Goal: Communication & Community: Connect with others

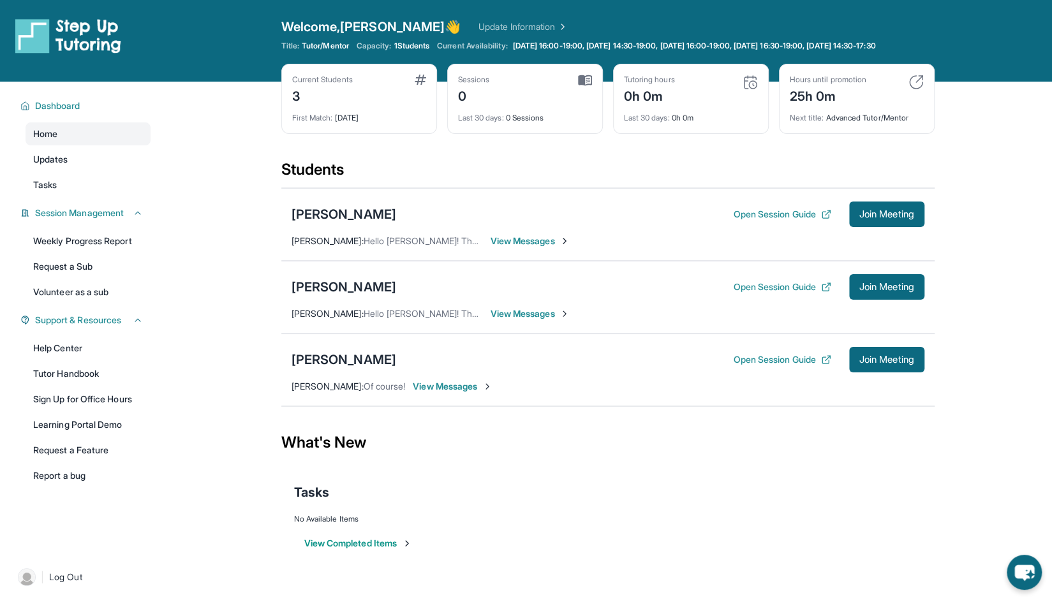
click at [537, 259] on div "[PERSON_NAME] Open Session Guide Join Meeting [PERSON_NAME] : Hello [PERSON_NAM…" at bounding box center [607, 224] width 653 height 73
click at [546, 247] on span "View Messages" at bounding box center [531, 241] width 80 height 13
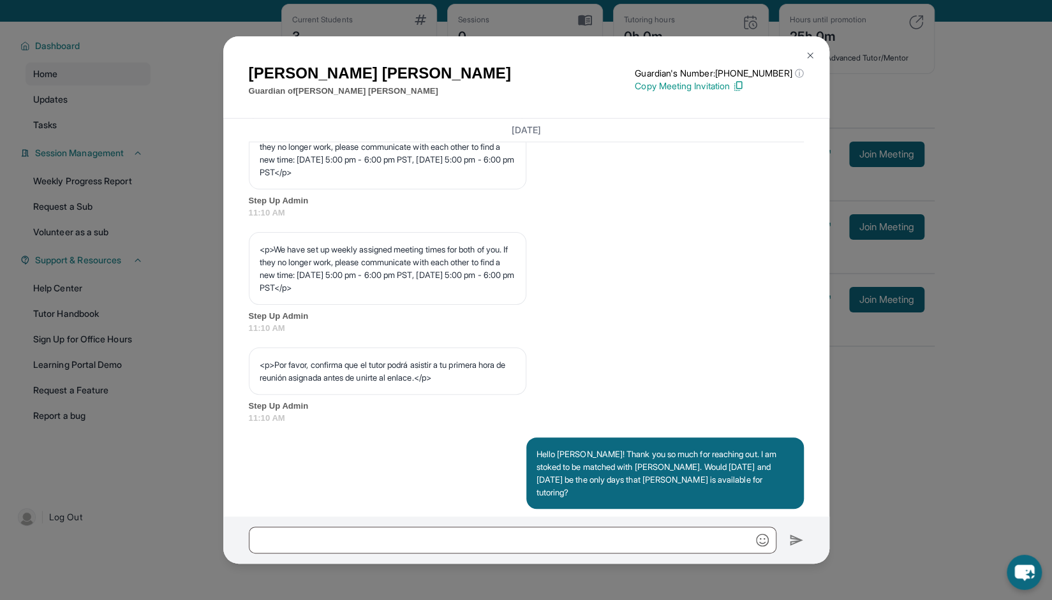
scroll to position [677, 0]
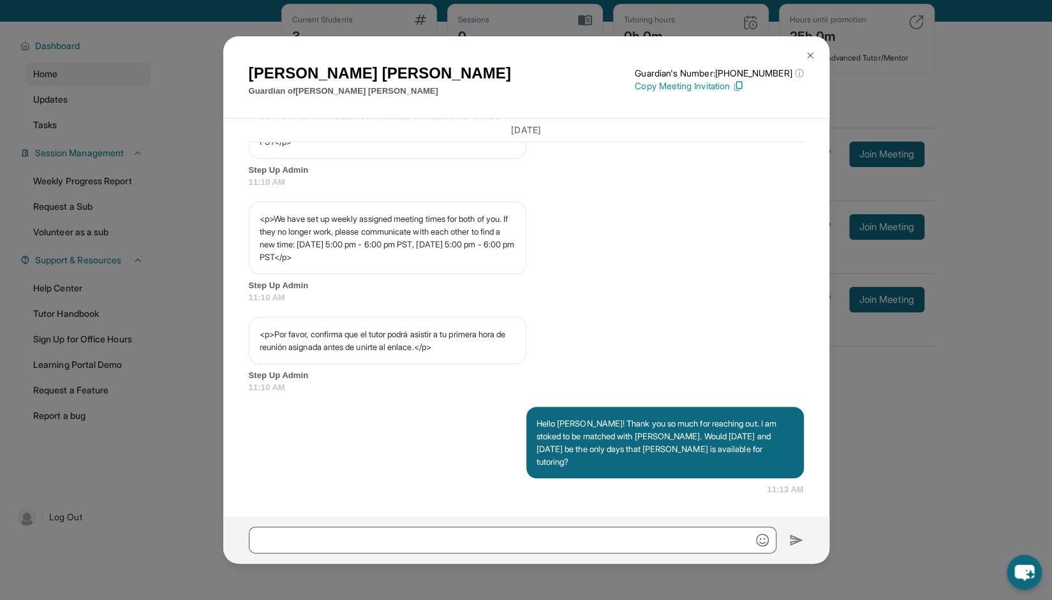
click at [809, 57] on img at bounding box center [810, 55] width 10 height 10
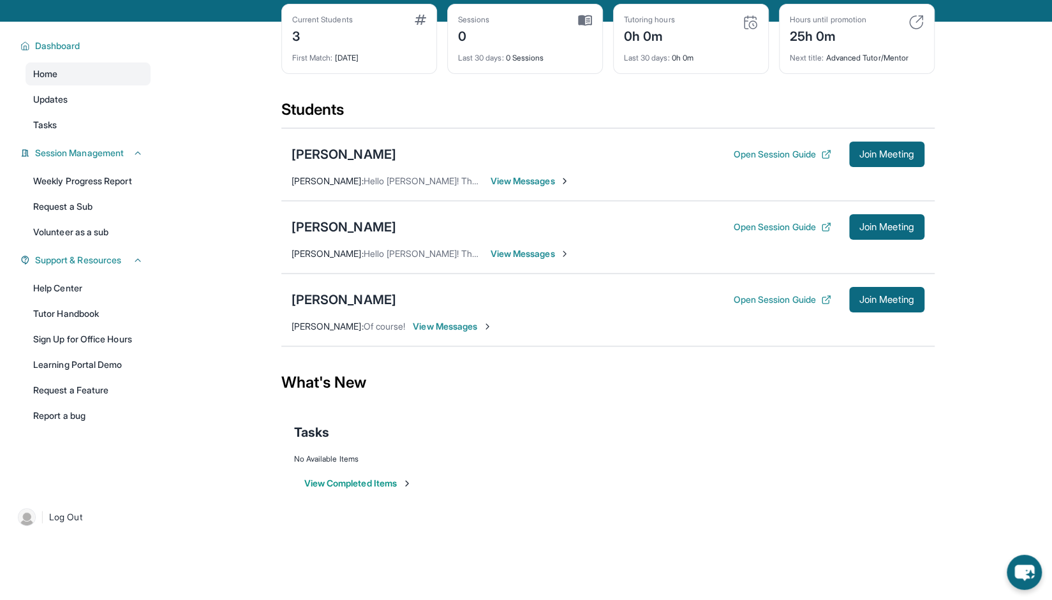
click at [535, 260] on span "View Messages" at bounding box center [531, 253] width 80 height 13
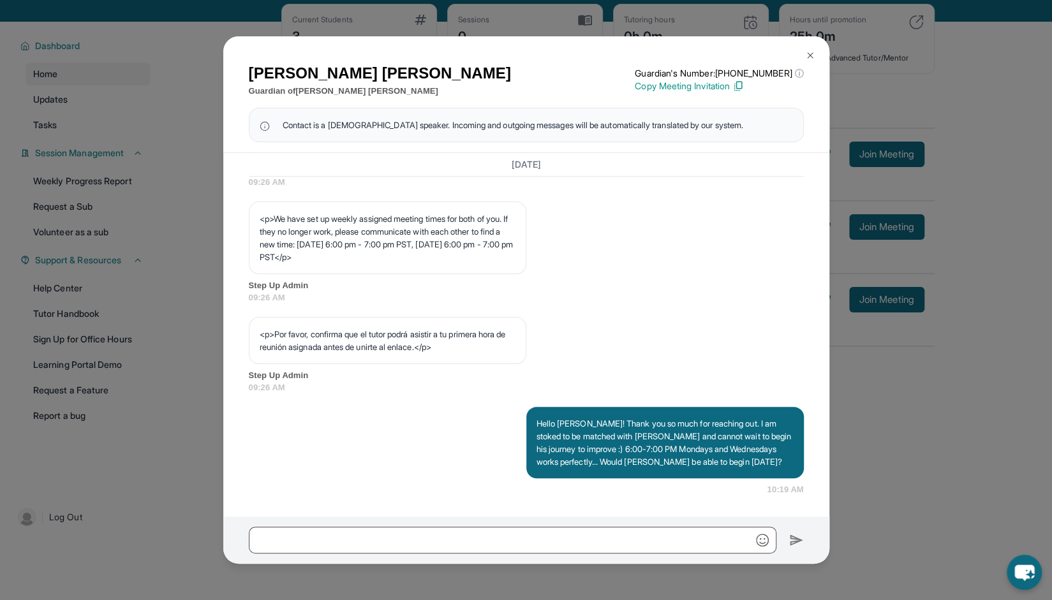
scroll to position [92, 0]
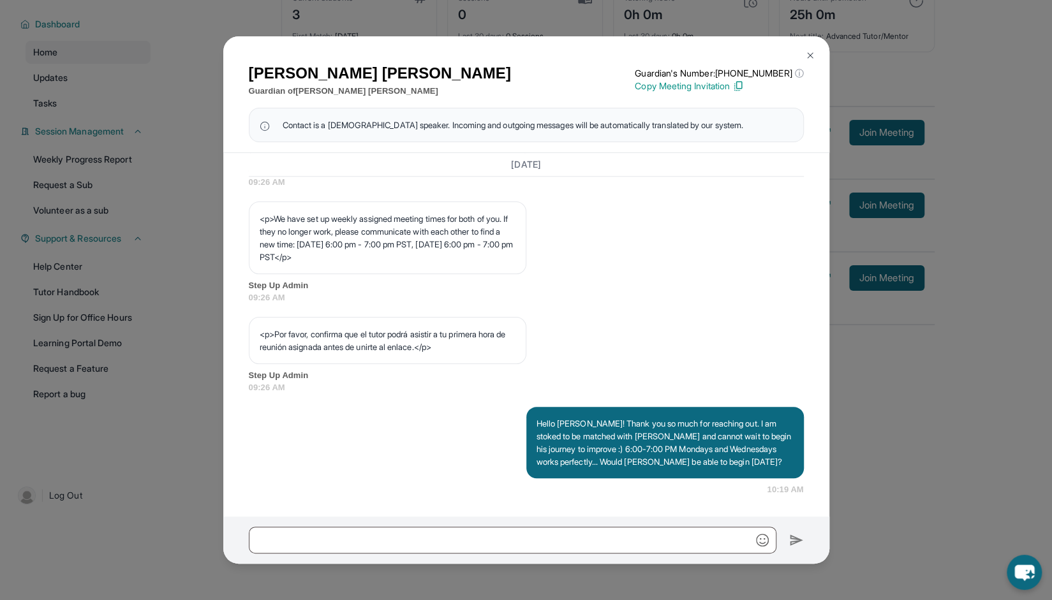
click at [812, 59] on img at bounding box center [810, 55] width 10 height 10
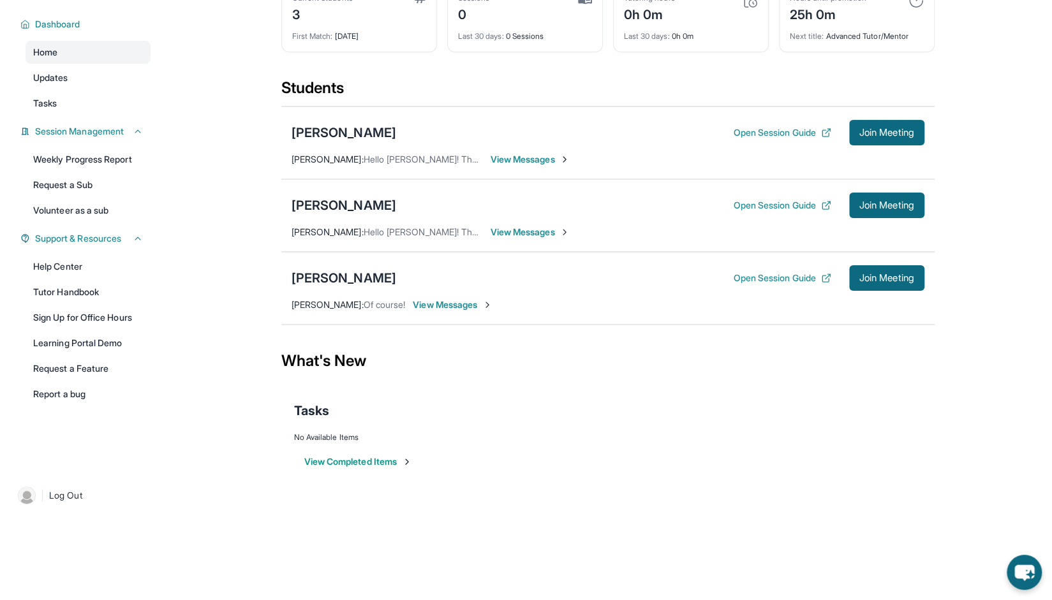
click at [462, 303] on span "View Messages" at bounding box center [453, 305] width 80 height 13
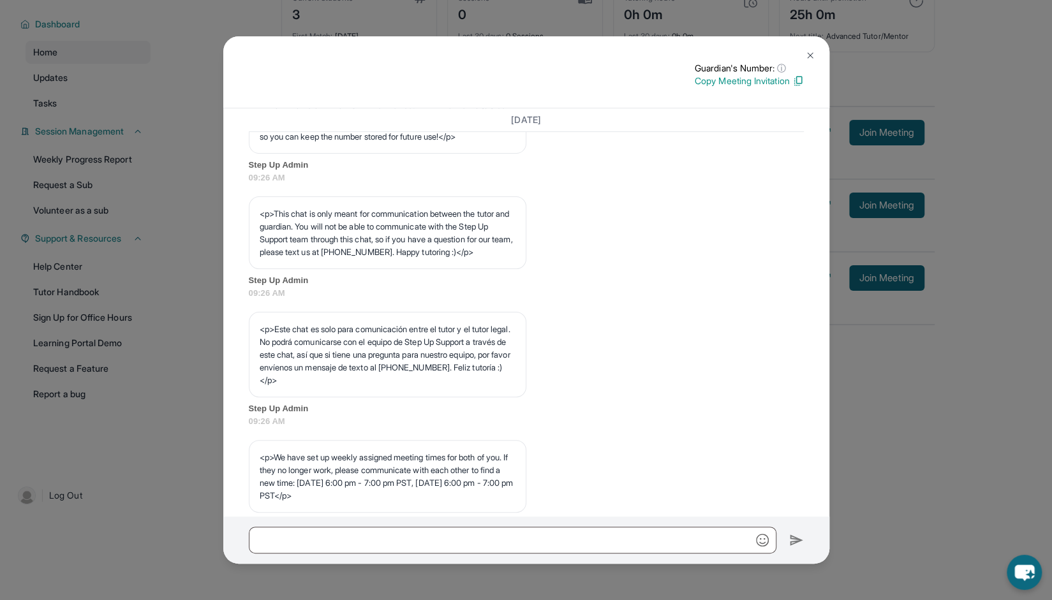
scroll to position [0, 0]
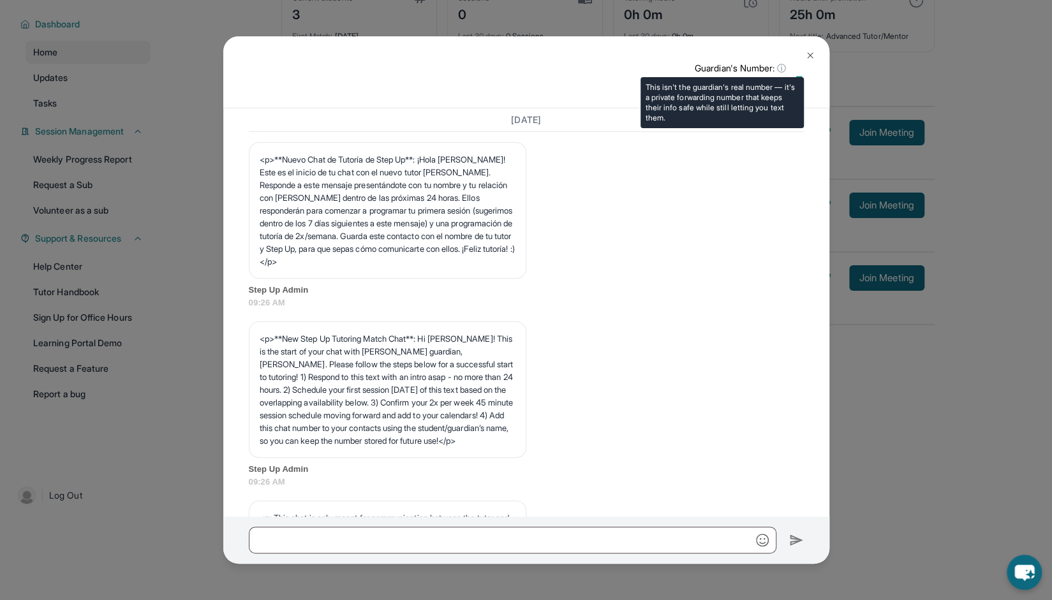
click at [779, 67] on span "ⓘ" at bounding box center [781, 68] width 9 height 13
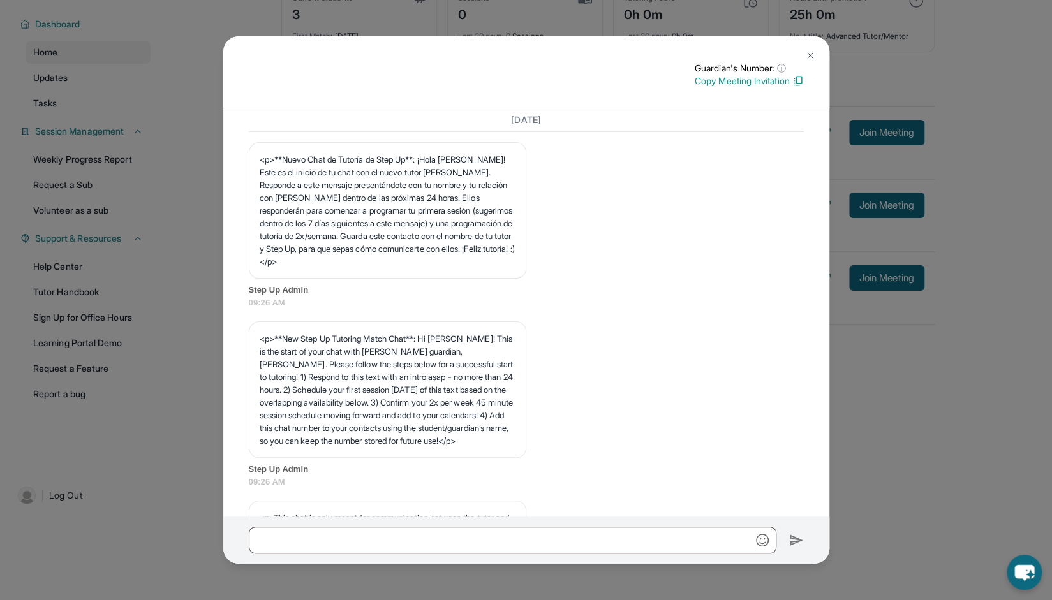
click at [809, 57] on img at bounding box center [810, 55] width 10 height 10
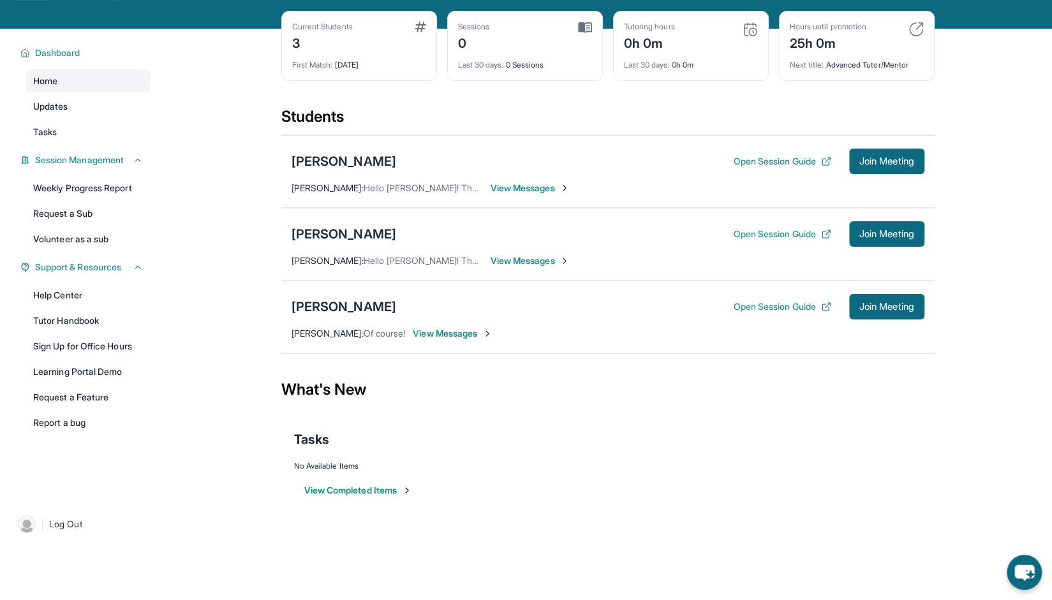
scroll to position [54, 0]
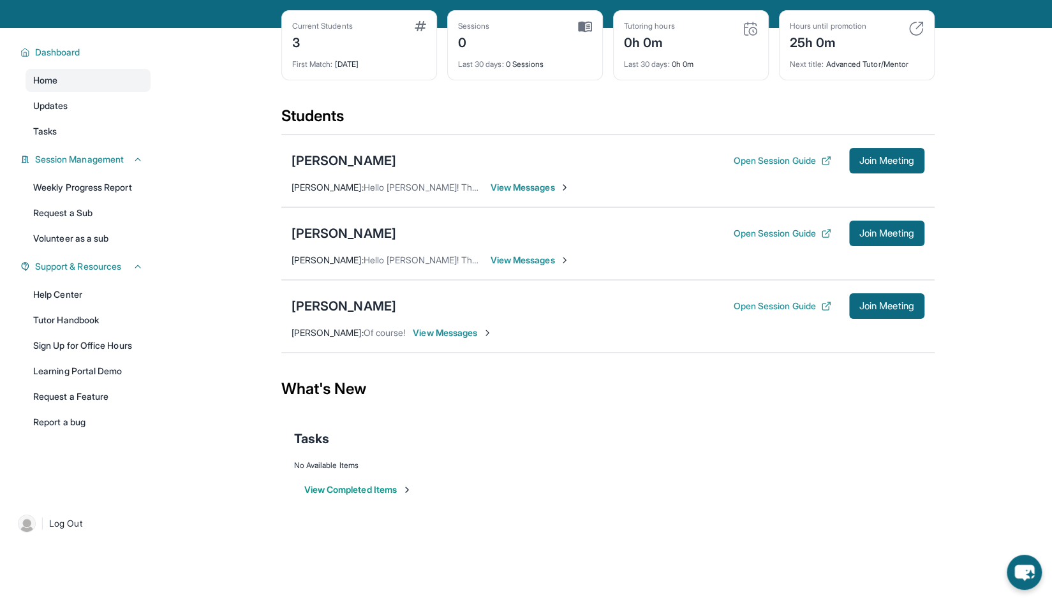
click at [507, 267] on span "View Messages" at bounding box center [531, 260] width 80 height 13
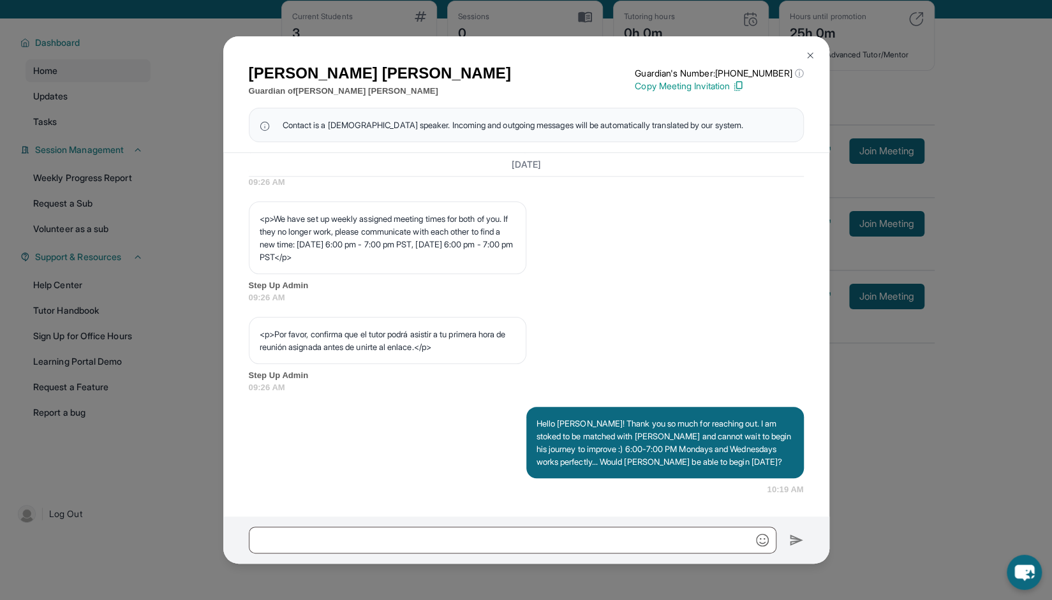
scroll to position [64, 0]
drag, startPoint x: 312, startPoint y: 260, endPoint x: 388, endPoint y: 255, distance: 76.1
click at [388, 255] on p "<p>We have set up weekly assigned meeting times for both of you. If they no lon…" at bounding box center [388, 237] width 256 height 51
click at [806, 50] on img at bounding box center [810, 55] width 10 height 10
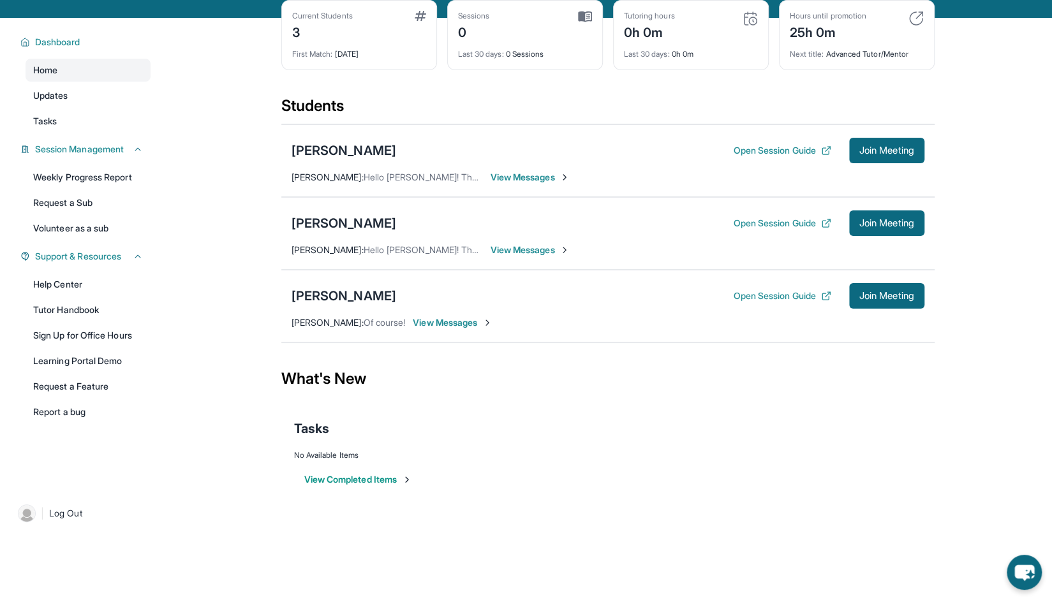
click at [514, 184] on span "View Messages" at bounding box center [531, 177] width 80 height 13
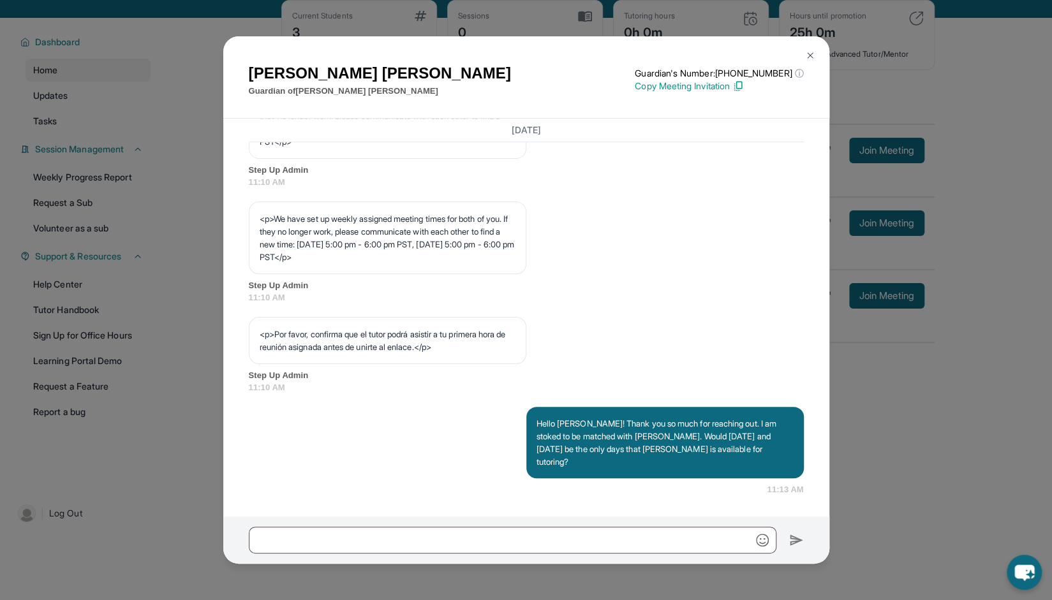
scroll to position [677, 0]
click at [383, 259] on p "<p>We have set up weekly assigned meeting times for both of you. If they no lon…" at bounding box center [388, 237] width 256 height 51
click at [382, 263] on p "<p>We have set up weekly assigned meeting times for both of you. If they no lon…" at bounding box center [388, 237] width 256 height 51
click at [810, 54] on img at bounding box center [810, 55] width 10 height 10
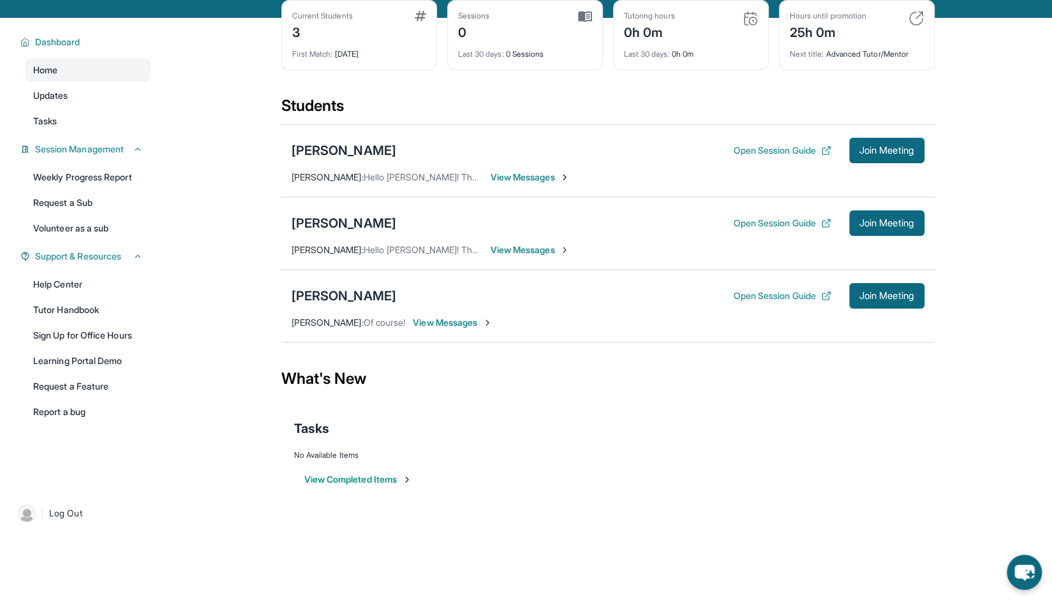
click at [545, 182] on span "View Messages" at bounding box center [531, 177] width 80 height 13
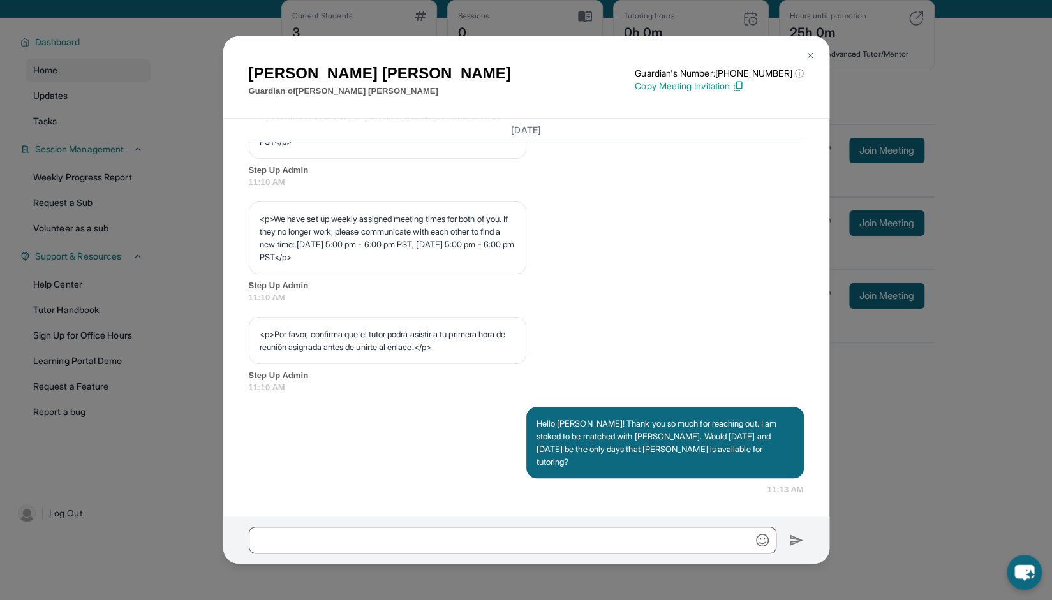
click at [813, 43] on button at bounding box center [810, 56] width 26 height 26
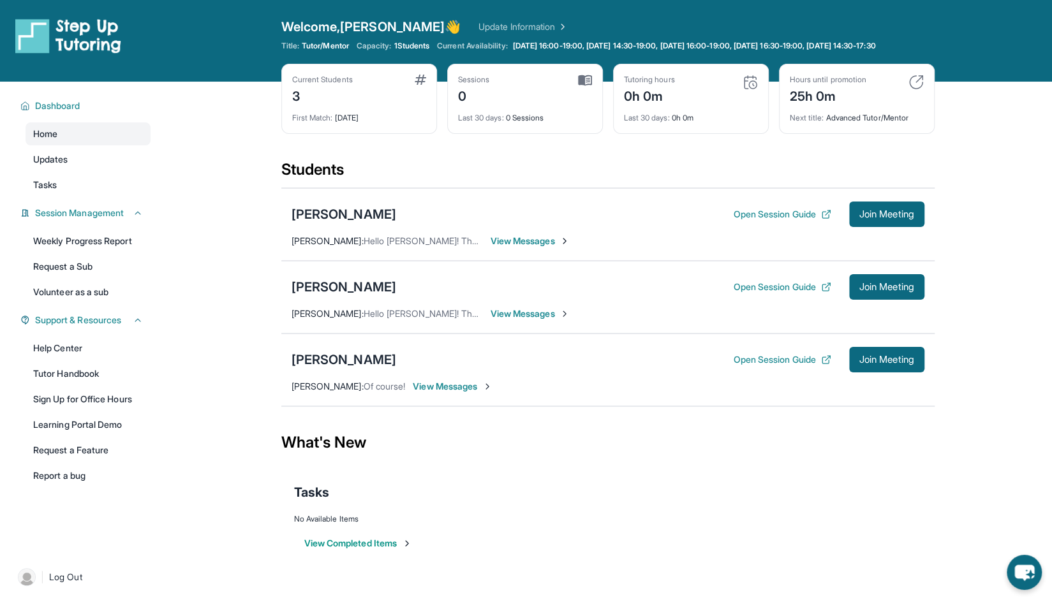
scroll to position [2, 0]
